Goal: Transaction & Acquisition: Book appointment/travel/reservation

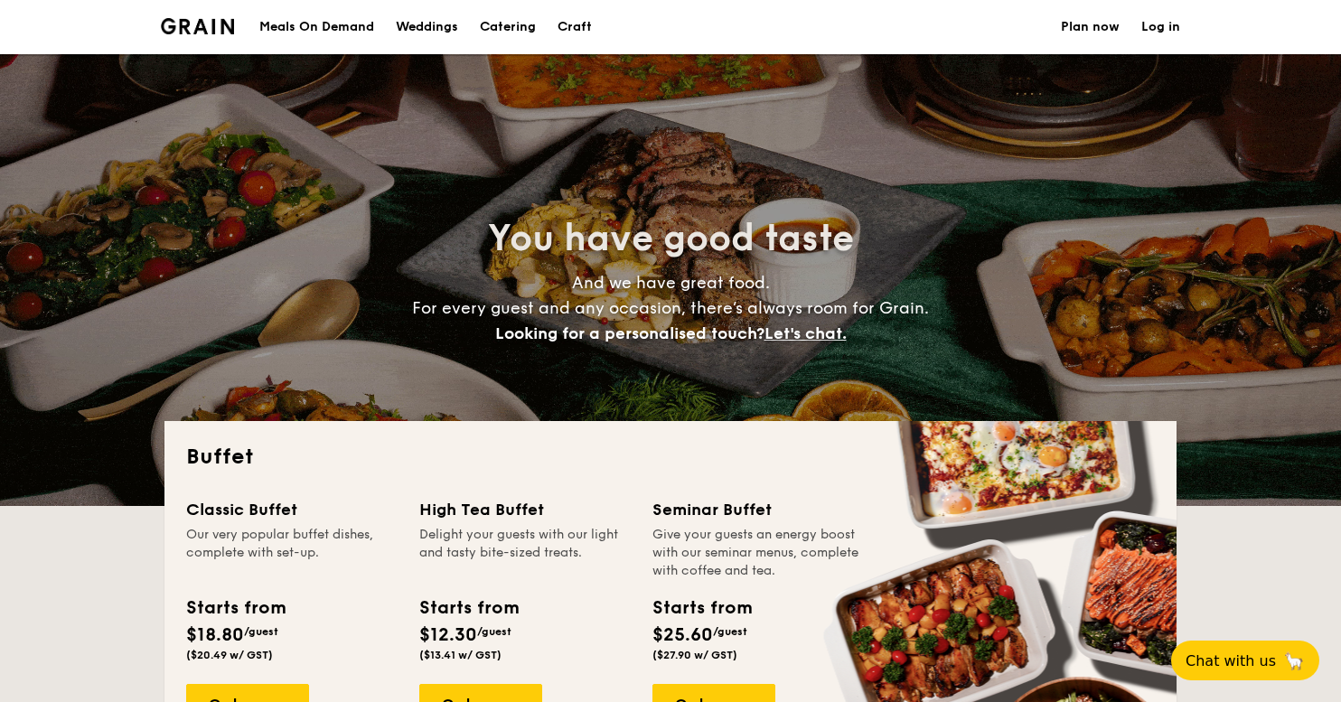
select select
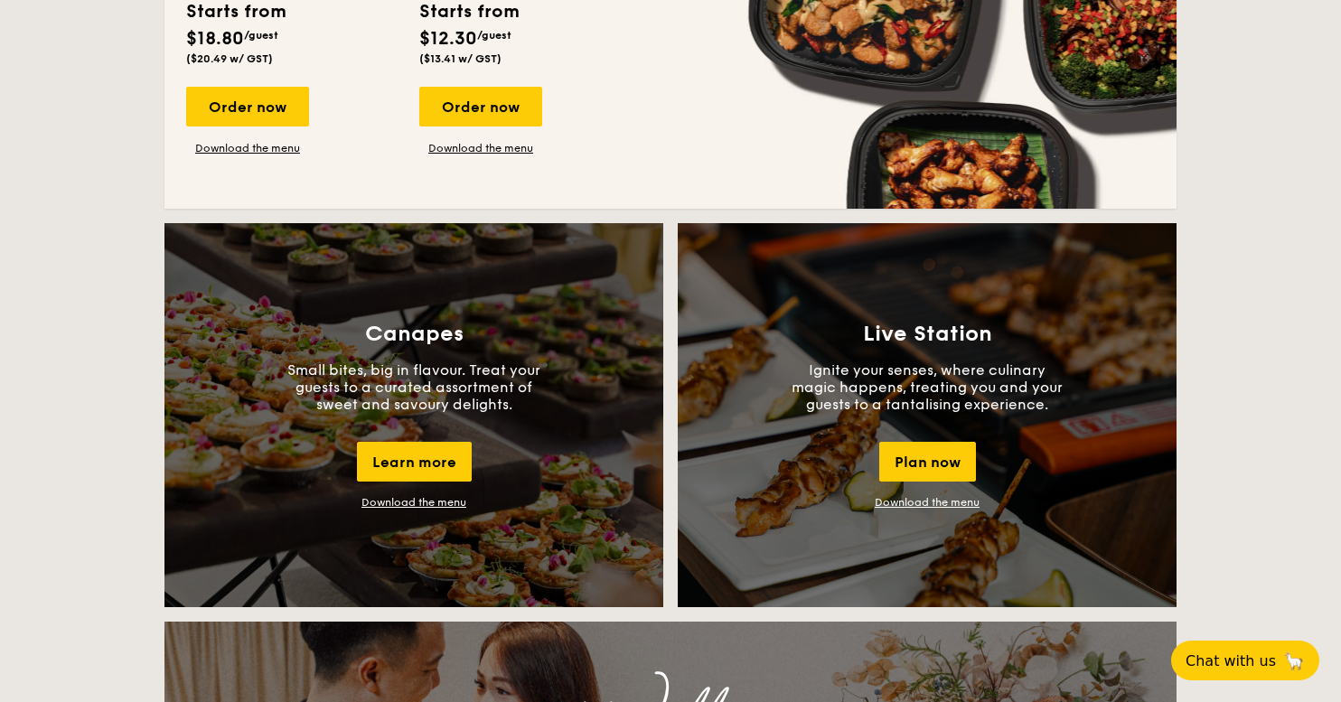
scroll to position [1394, 0]
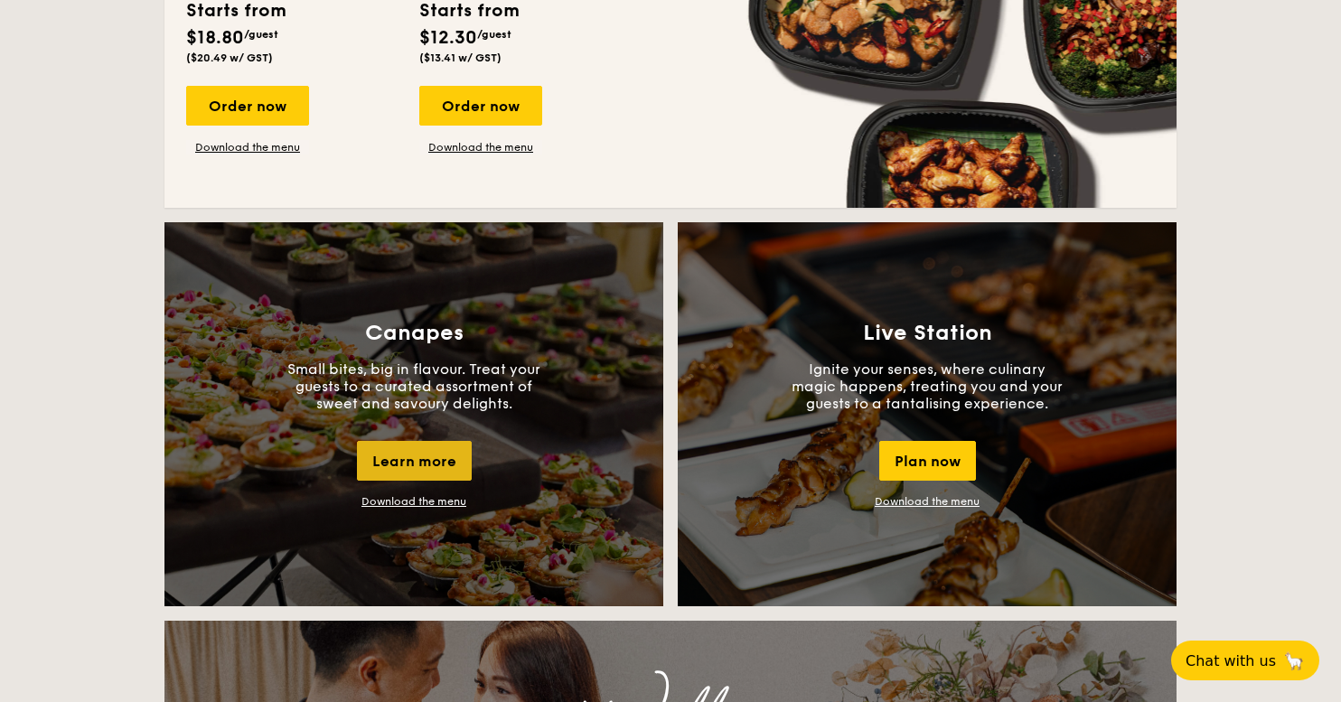
click at [389, 463] on div "Learn more" at bounding box center [414, 461] width 115 height 40
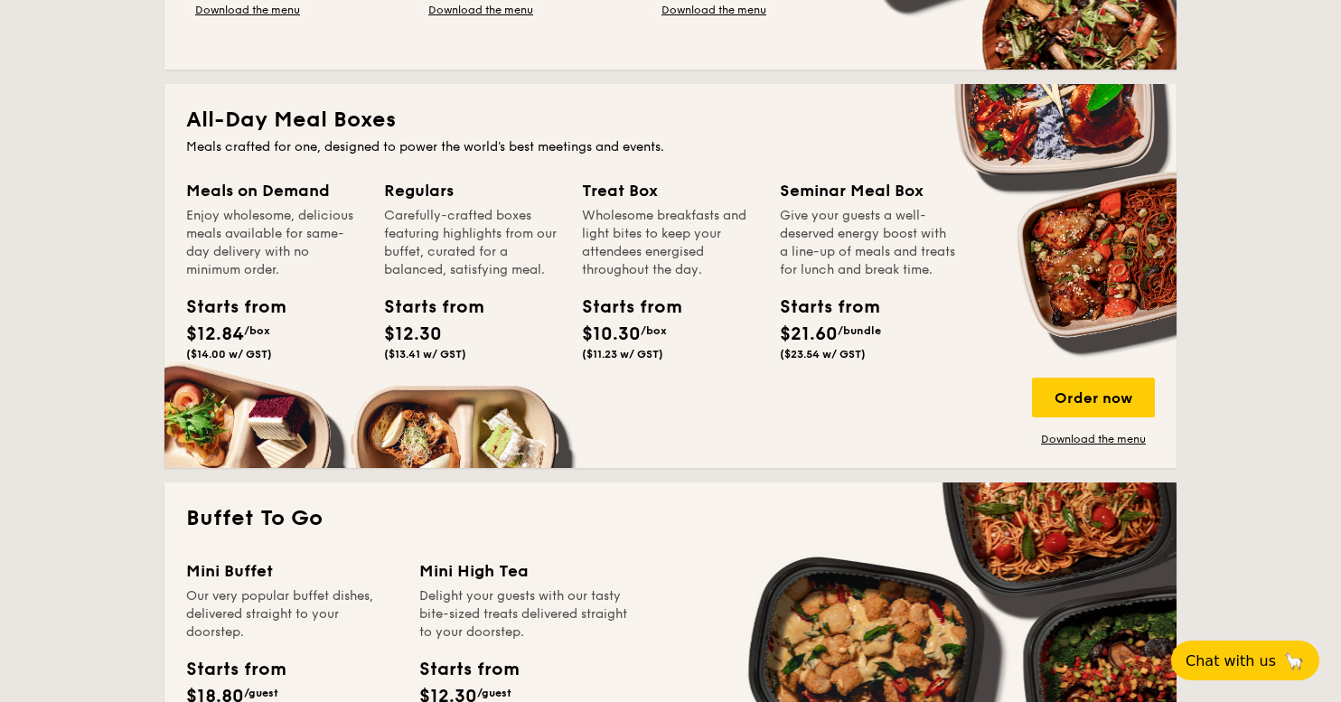
scroll to position [736, 0]
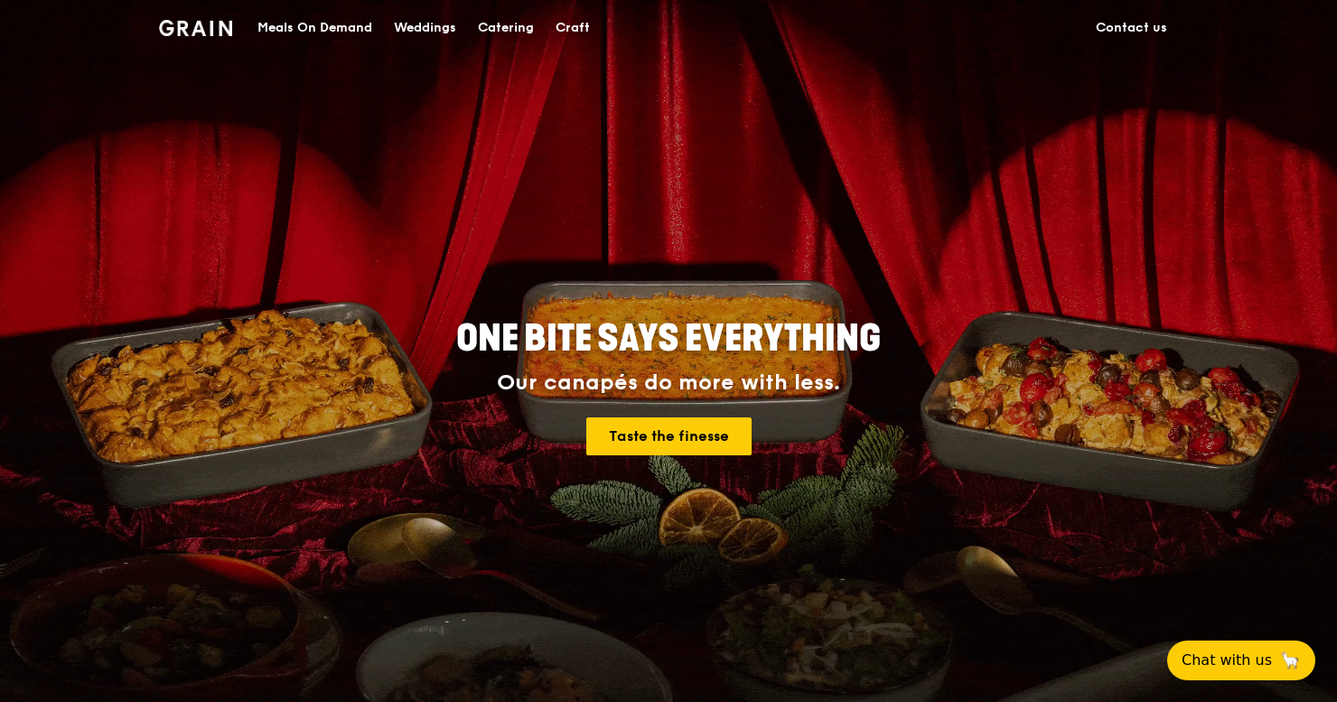
click at [504, 27] on div "Catering" at bounding box center [506, 28] width 56 height 54
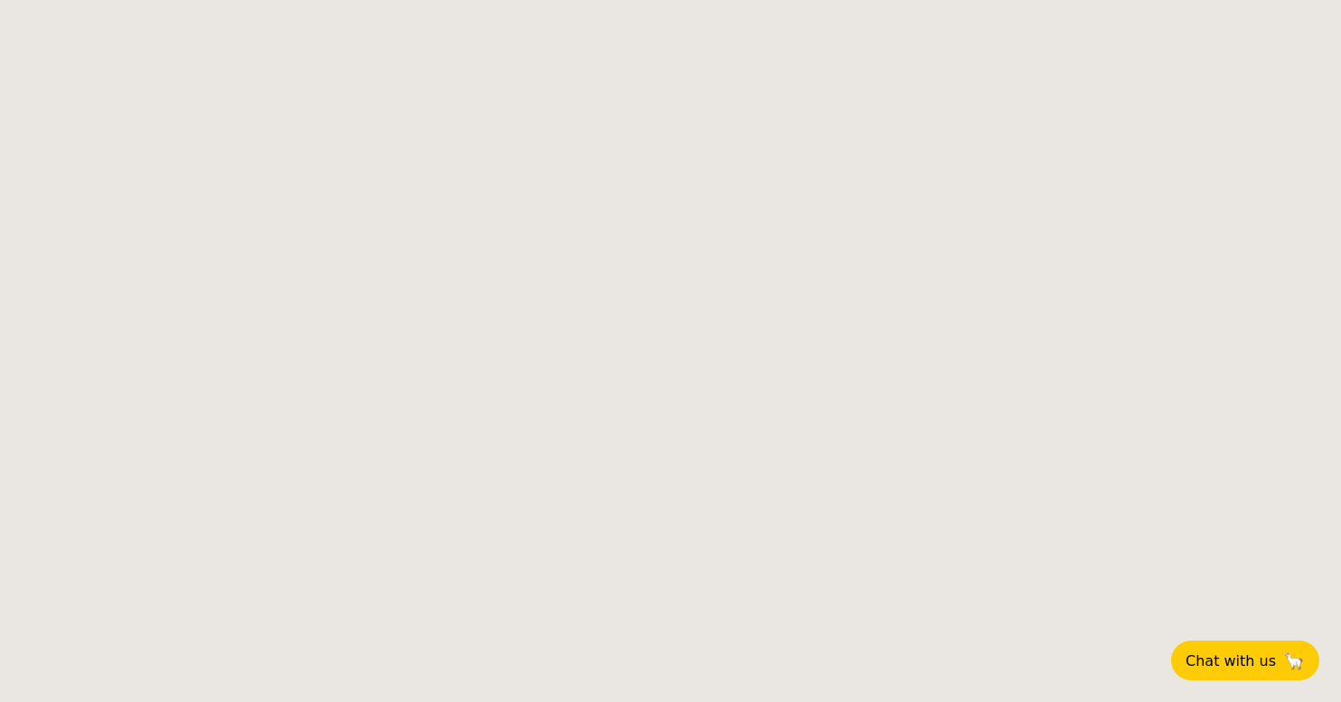
select select
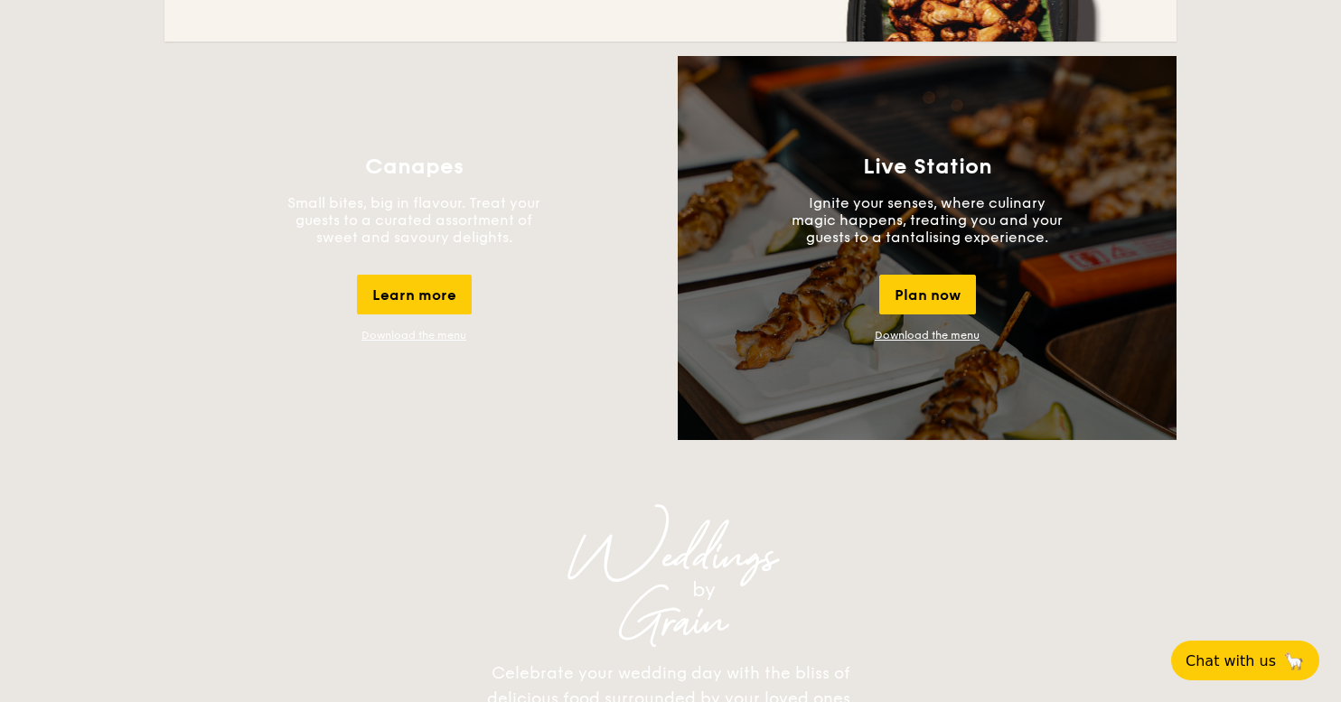
scroll to position [1566, 0]
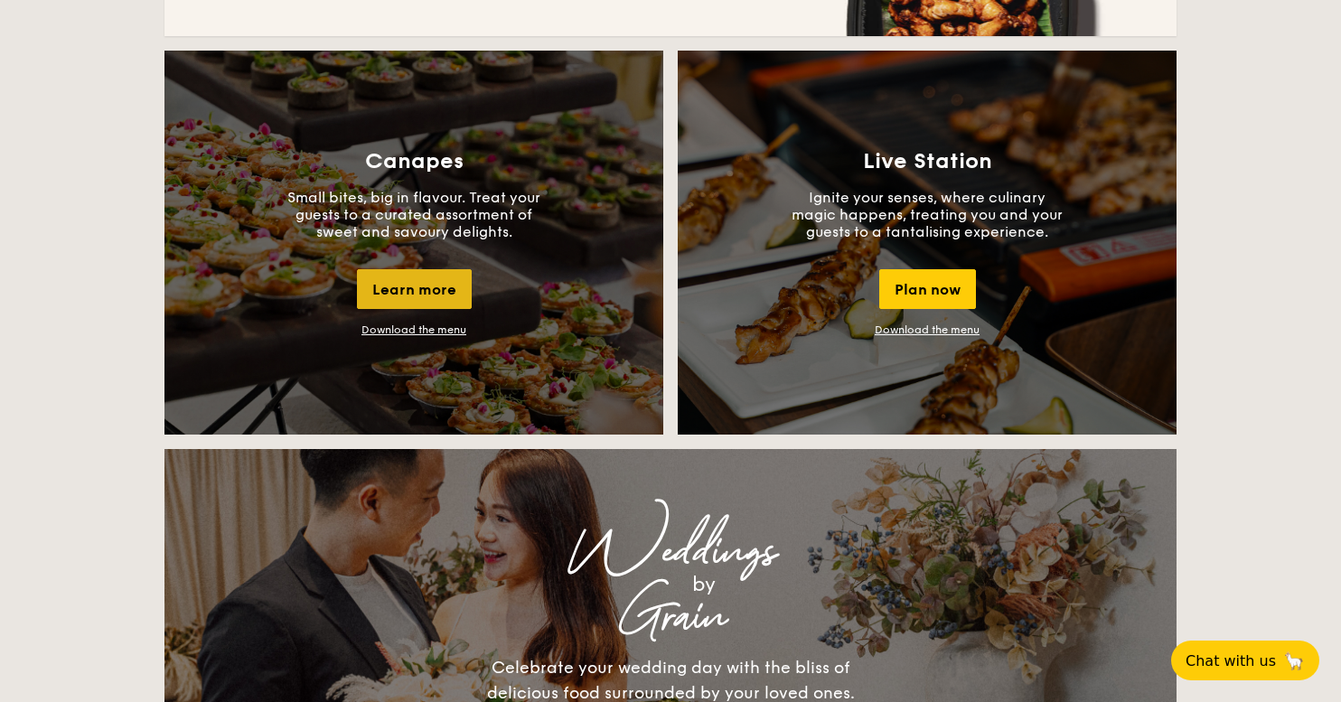
click at [436, 291] on div "Learn more" at bounding box center [414, 289] width 115 height 40
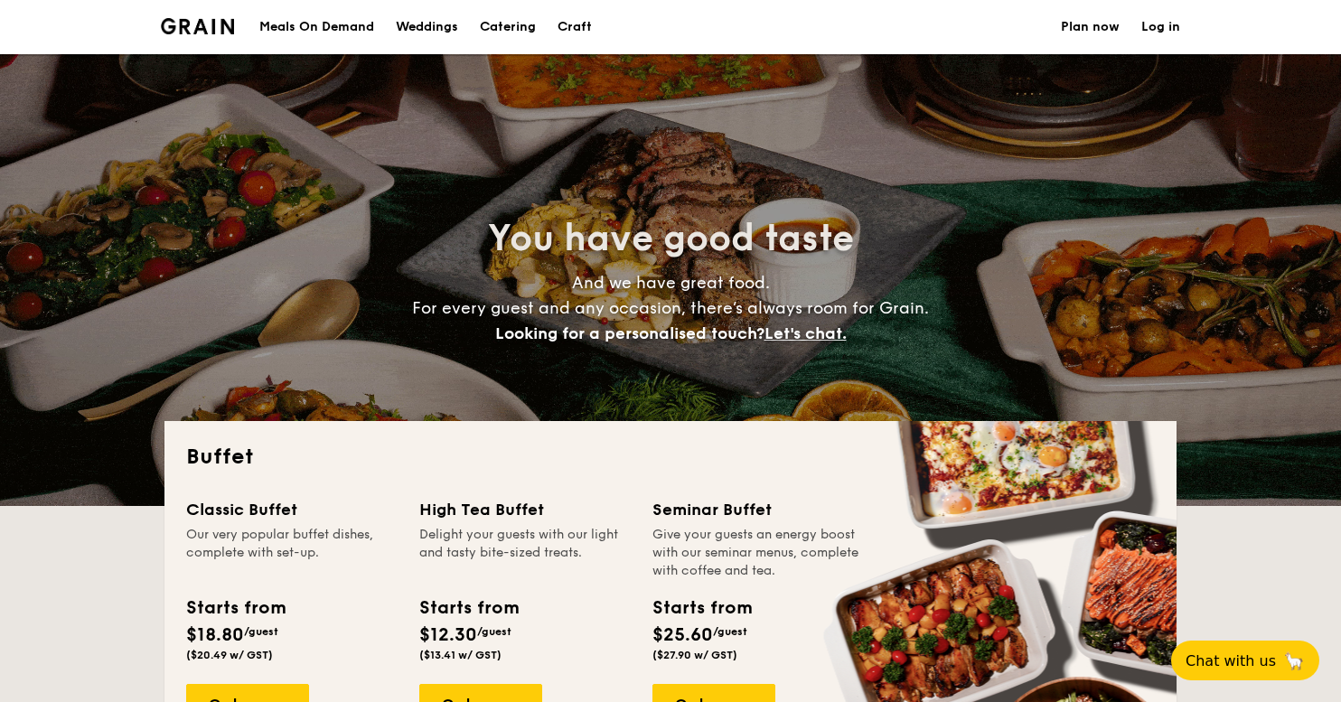
select select
